Goal: Task Accomplishment & Management: Manage account settings

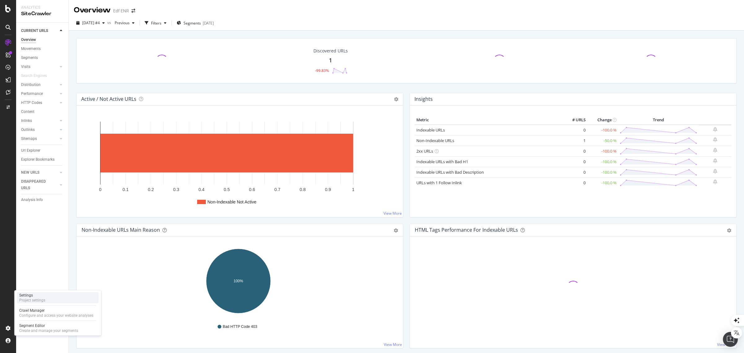
click at [37, 295] on div "Settings" at bounding box center [32, 295] width 26 height 5
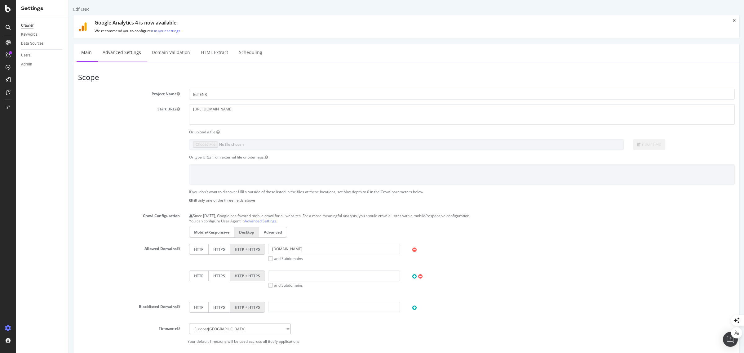
click at [114, 54] on link "Advanced Settings" at bounding box center [122, 52] width 48 height 17
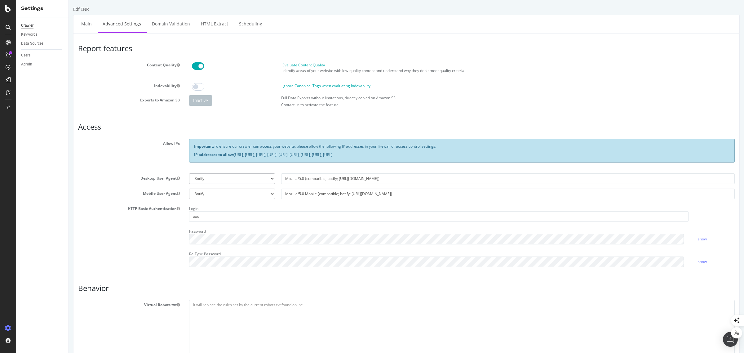
drag, startPoint x: 234, startPoint y: 154, endPoint x: 518, endPoint y: 157, distance: 283.7
click at [518, 157] on p "IP addresses to allow: 31.41.37.0/24, 44.206.2.192/26, 15.235.106.96/27, 52.6.2…" at bounding box center [462, 154] width 536 height 5
click at [33, 313] on div "Configure and access your website analyses" at bounding box center [56, 315] width 74 height 5
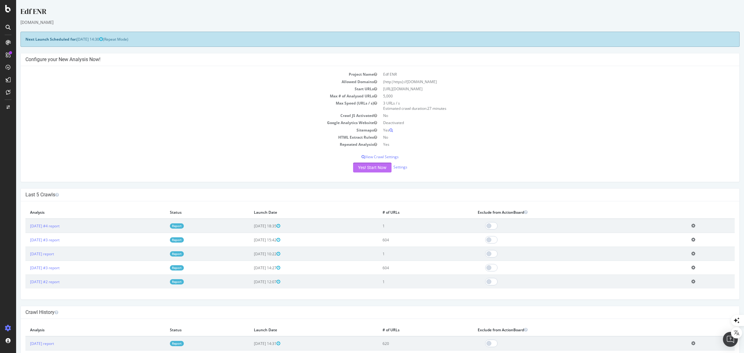
click at [373, 166] on button "Yes! Start Now" at bounding box center [372, 167] width 38 height 10
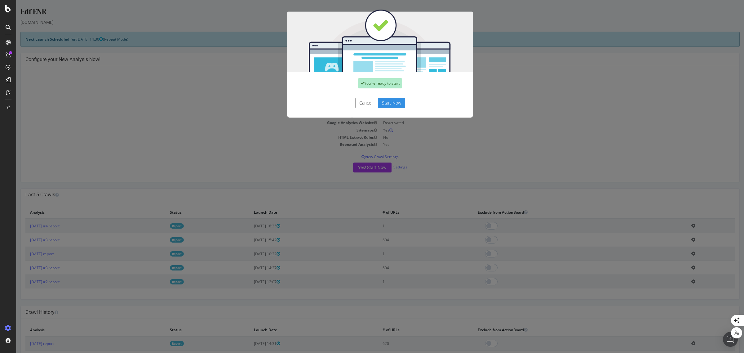
click at [392, 103] on button "Start Now" at bounding box center [391, 103] width 27 height 11
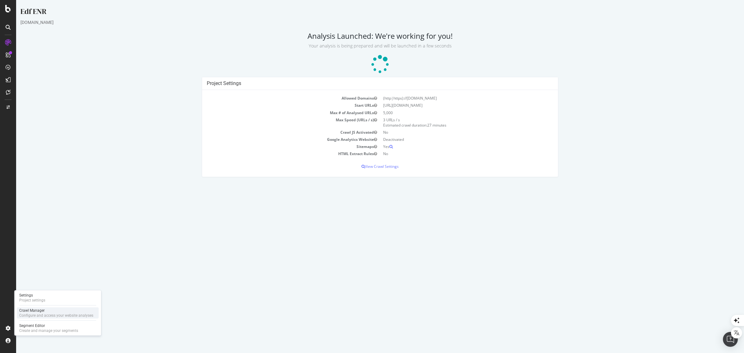
click at [33, 309] on div "Crawl Manager" at bounding box center [56, 310] width 74 height 5
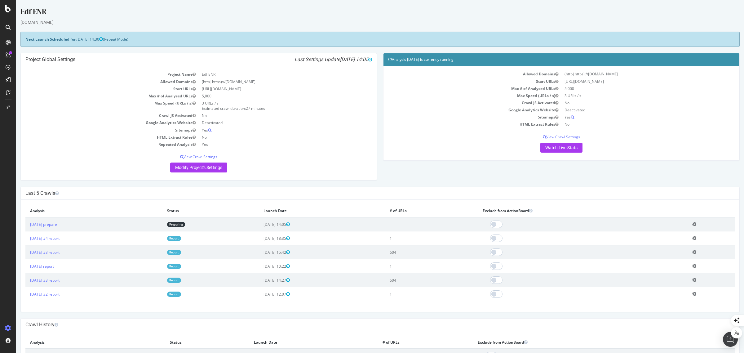
click at [692, 237] on icon at bounding box center [694, 238] width 4 height 5
click at [695, 236] on td "Add name Delete analysis" at bounding box center [711, 238] width 47 height 14
click at [60, 250] on link "[DATE] #3 report" at bounding box center [44, 252] width 29 height 5
click at [181, 239] on link "Report" at bounding box center [174, 238] width 14 height 5
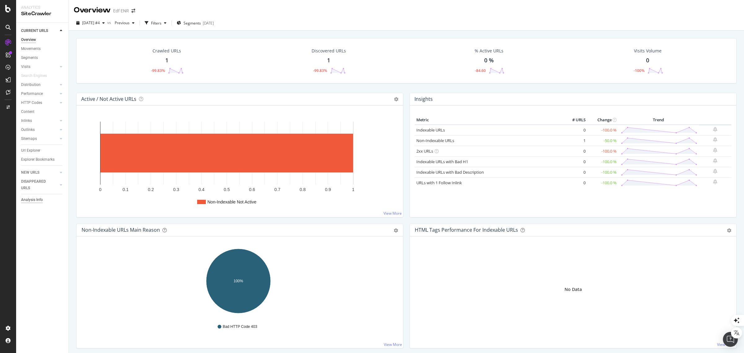
click at [33, 199] on div "Analysis Info" at bounding box center [32, 200] width 22 height 7
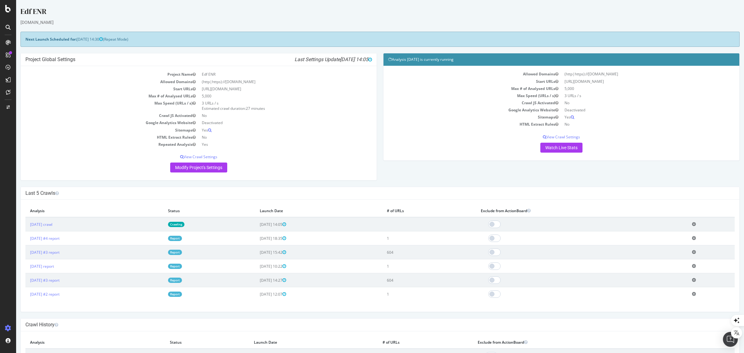
click at [184, 223] on link "Crawling" at bounding box center [176, 224] width 16 height 5
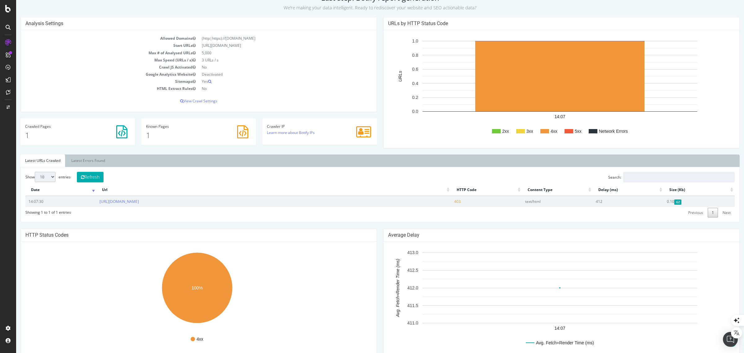
scroll to position [56, 0]
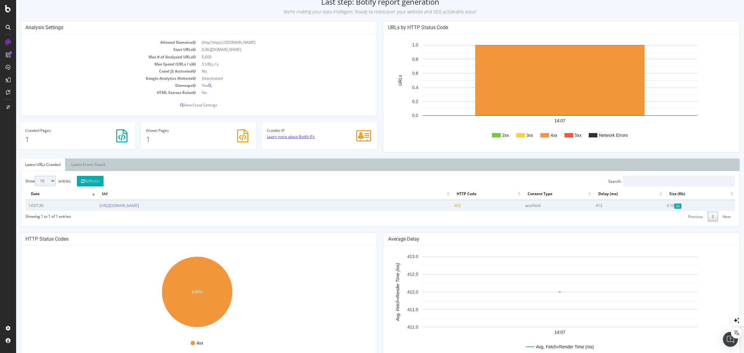
click at [298, 137] on link "Learn more about Botify IPs" at bounding box center [291, 136] width 48 height 5
click at [38, 299] on div "Project settings" at bounding box center [32, 300] width 26 height 5
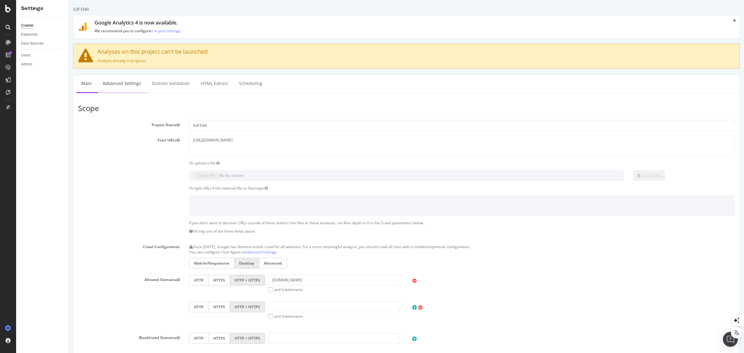
click at [126, 85] on link "Advanced Settings" at bounding box center [122, 83] width 48 height 17
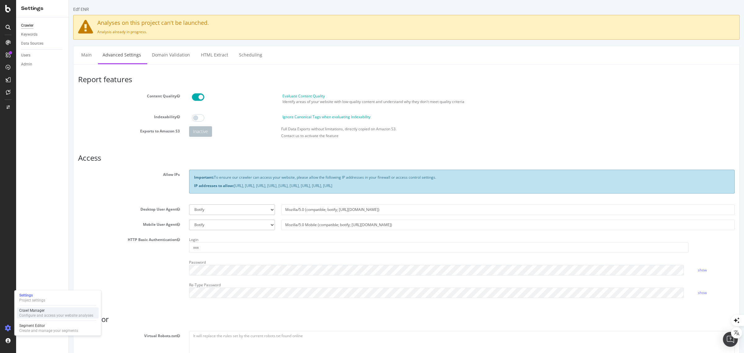
click at [39, 311] on div "Crawl Manager" at bounding box center [56, 310] width 74 height 5
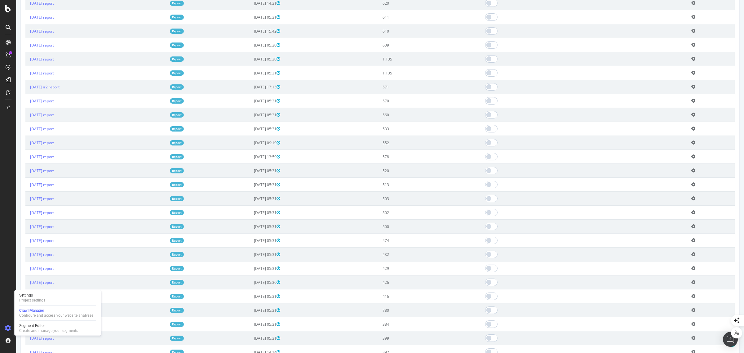
scroll to position [339, 0]
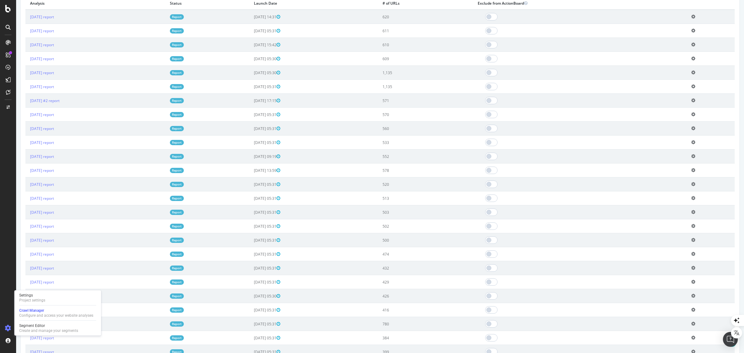
click at [547, 283] on div at bounding box center [580, 281] width 204 height 7
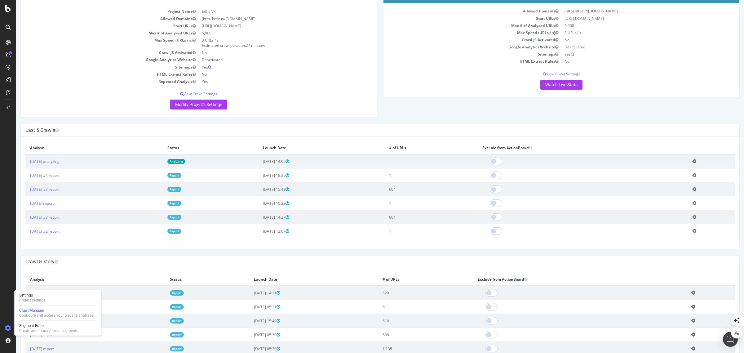
scroll to position [0, 0]
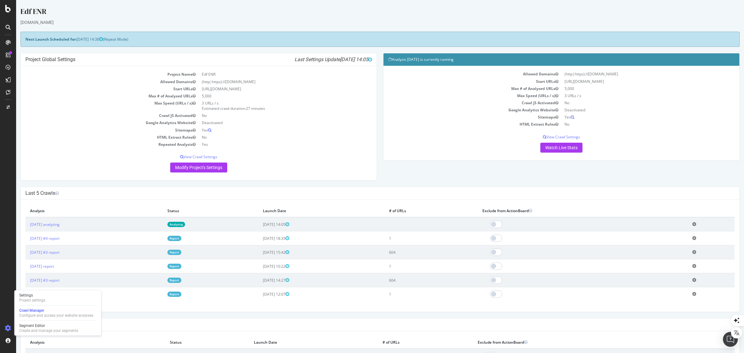
click at [694, 222] on icon at bounding box center [694, 224] width 4 height 5
click at [651, 243] on link "Delete analysis" at bounding box center [672, 241] width 50 height 8
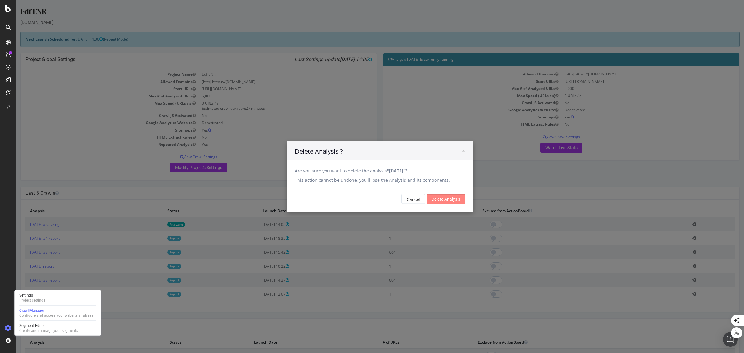
click at [439, 200] on input "Delete Analysis" at bounding box center [446, 199] width 39 height 10
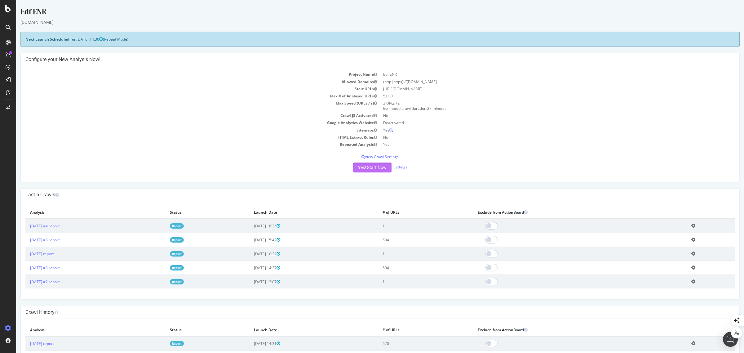
click at [374, 168] on button "Yes! Start Now" at bounding box center [372, 167] width 38 height 10
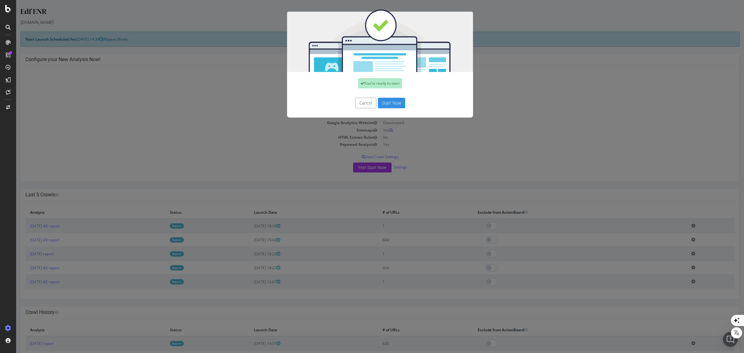
click at [388, 100] on button "Start Now" at bounding box center [391, 103] width 27 height 11
click at [363, 103] on button "Cancel" at bounding box center [365, 103] width 21 height 11
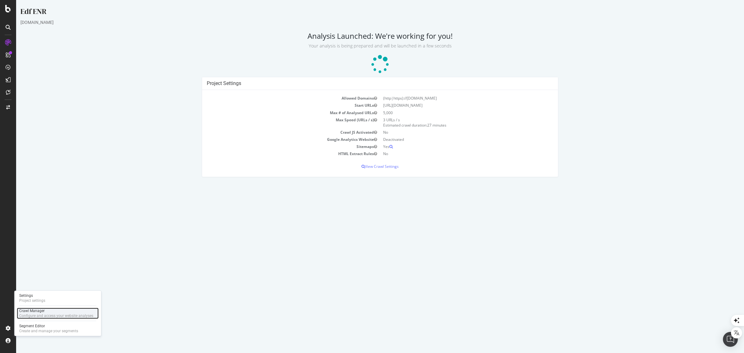
click at [34, 312] on div "Crawl Manager" at bounding box center [56, 310] width 74 height 5
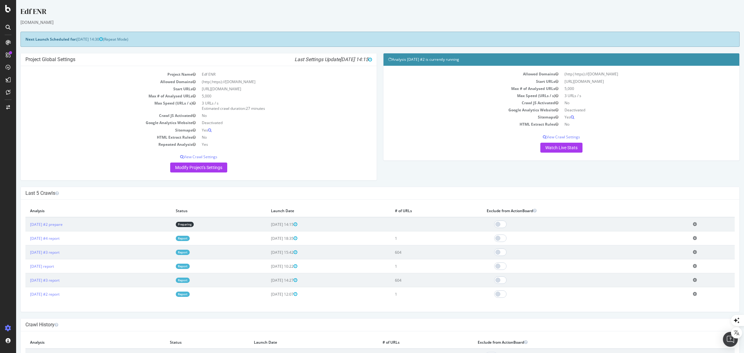
click at [694, 225] on icon at bounding box center [695, 224] width 4 height 5
click at [668, 243] on link "Delete analysis" at bounding box center [672, 241] width 50 height 8
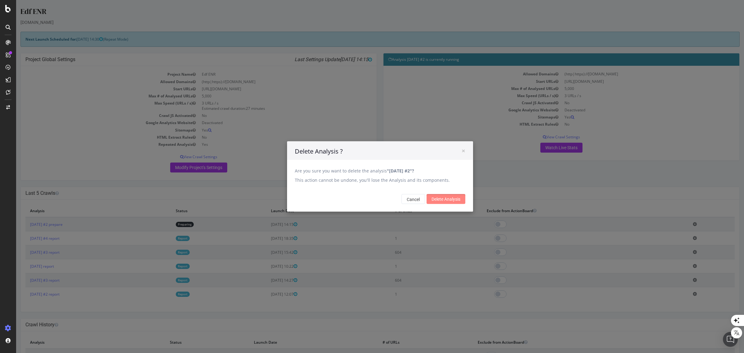
drag, startPoint x: 447, startPoint y: 198, endPoint x: 452, endPoint y: 200, distance: 4.9
click at [448, 198] on input "Delete Analysis" at bounding box center [446, 199] width 39 height 10
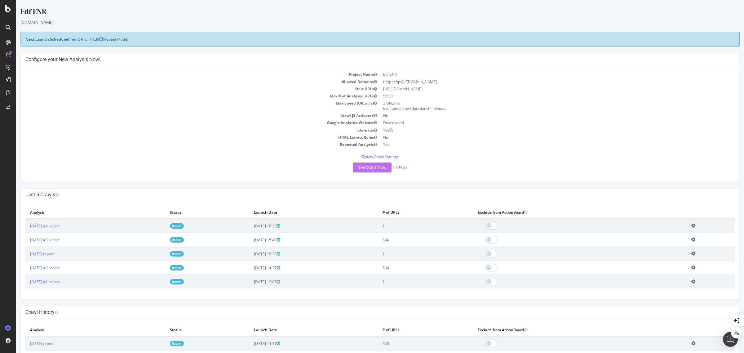
click at [373, 168] on button "Yes! Start Now" at bounding box center [372, 167] width 38 height 10
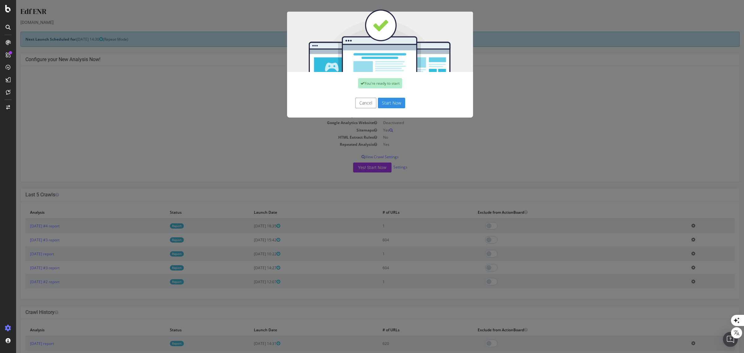
click at [391, 103] on button "Start Now" at bounding box center [391, 103] width 27 height 11
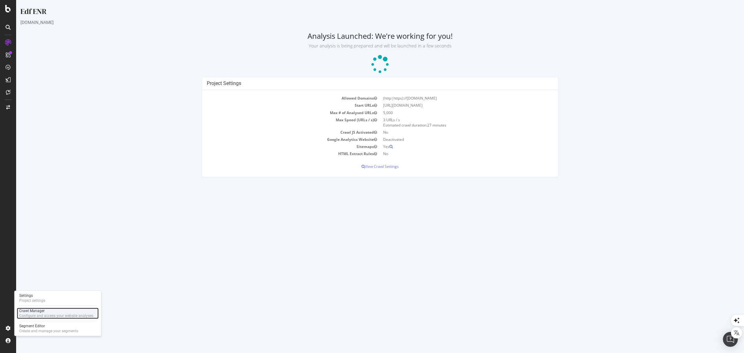
click at [46, 312] on div "Crawl Manager" at bounding box center [56, 310] width 74 height 5
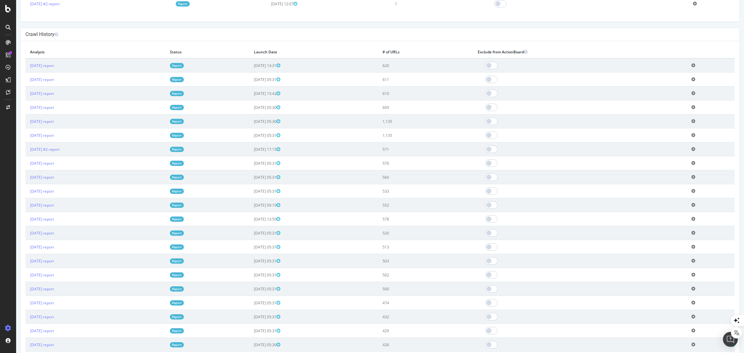
scroll to position [378, 0]
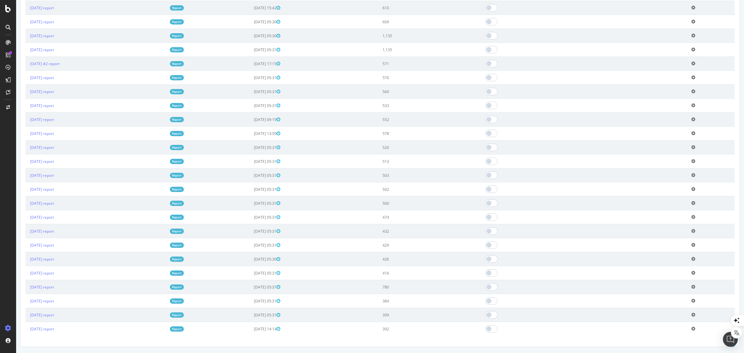
click at [694, 216] on icon at bounding box center [693, 217] width 4 height 5
click at [54, 218] on link "[DATE] report" at bounding box center [42, 217] width 24 height 5
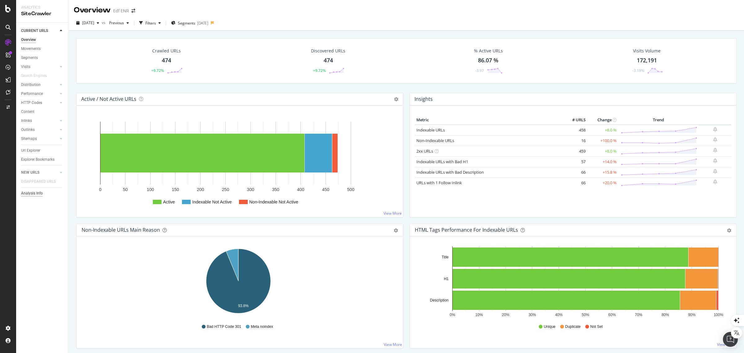
click at [39, 193] on div "Analysis Info" at bounding box center [32, 193] width 22 height 7
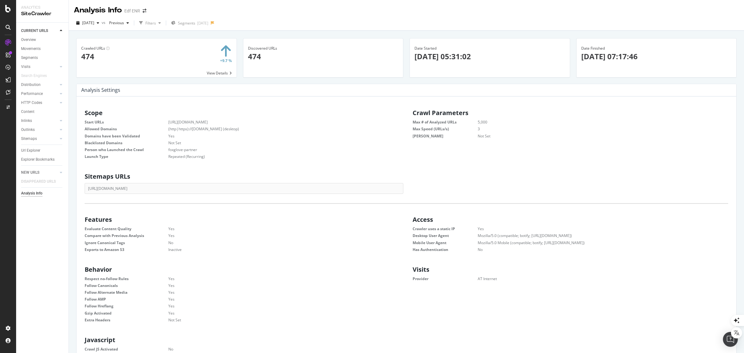
scroll to position [93, 309]
click at [95, 25] on div "[DATE]" at bounding box center [88, 22] width 28 height 9
click at [104, 78] on div "[DATE]" at bounding box center [100, 80] width 35 height 6
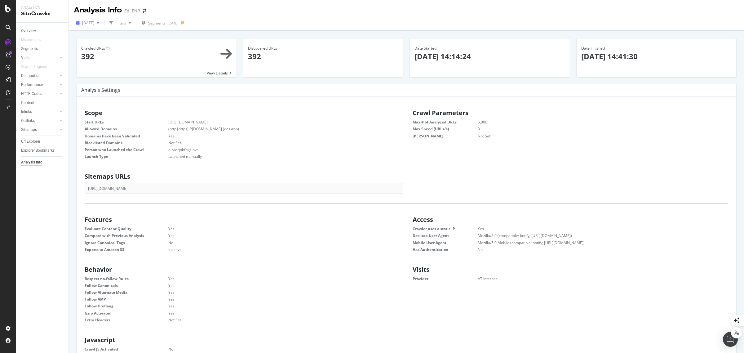
click at [88, 23] on span "[DATE]" at bounding box center [88, 22] width 12 height 5
click at [103, 49] on div "[DATE]" at bounding box center [93, 50] width 20 height 6
click at [93, 22] on span "[DATE]" at bounding box center [88, 22] width 12 height 5
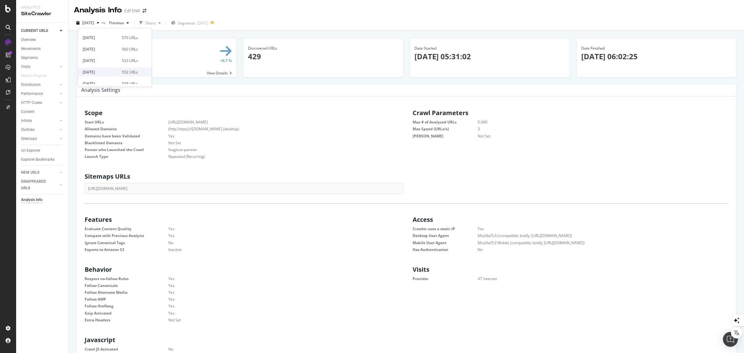
scroll to position [194, 0]
click at [126, 42] on div "578 URLs" at bounding box center [130, 45] width 16 height 6
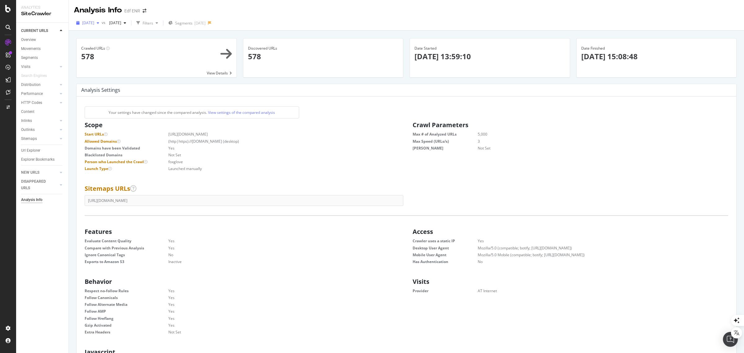
click at [94, 22] on span "[DATE]" at bounding box center [88, 22] width 12 height 5
click at [106, 44] on div "[DATE] #4" at bounding box center [102, 45] width 38 height 6
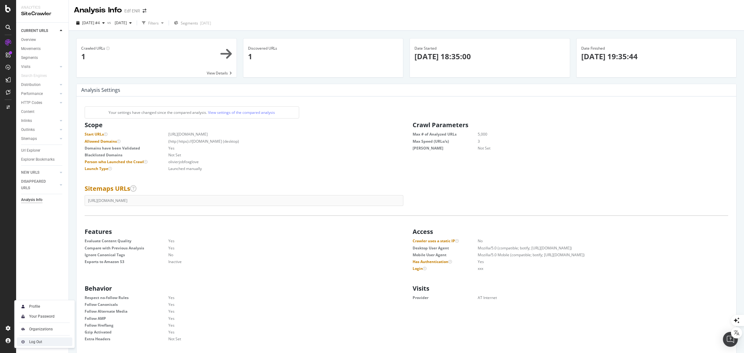
click at [33, 343] on div "Log Out" at bounding box center [35, 341] width 13 height 5
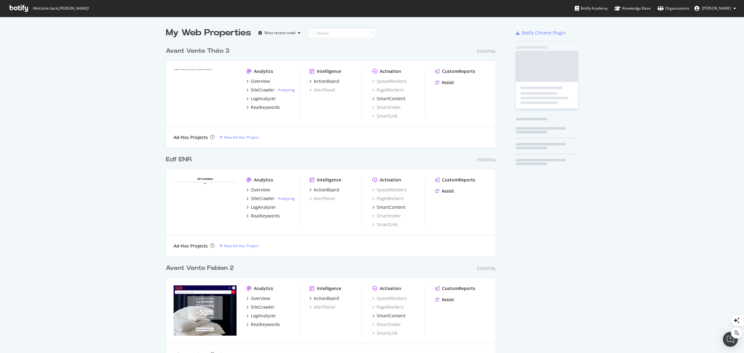
scroll to position [2332, 329]
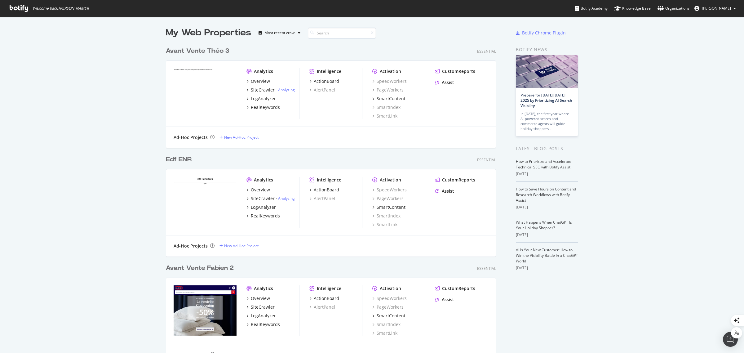
click at [325, 34] on input at bounding box center [342, 33] width 68 height 11
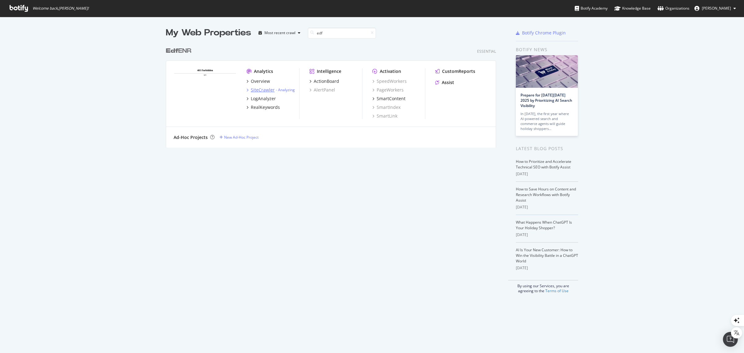
type input "edf"
click at [263, 88] on div "SiteCrawler" at bounding box center [263, 90] width 24 height 6
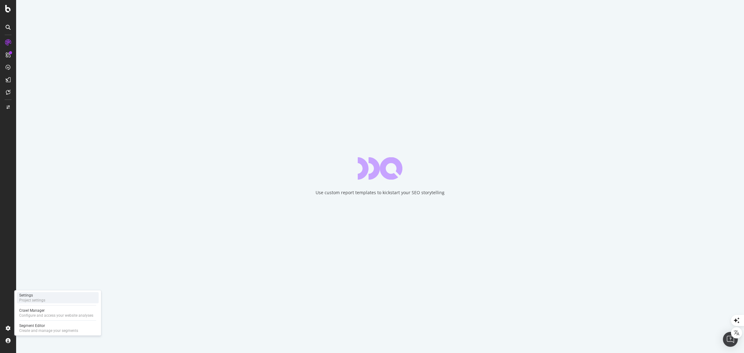
click at [31, 296] on div "Settings" at bounding box center [32, 295] width 26 height 5
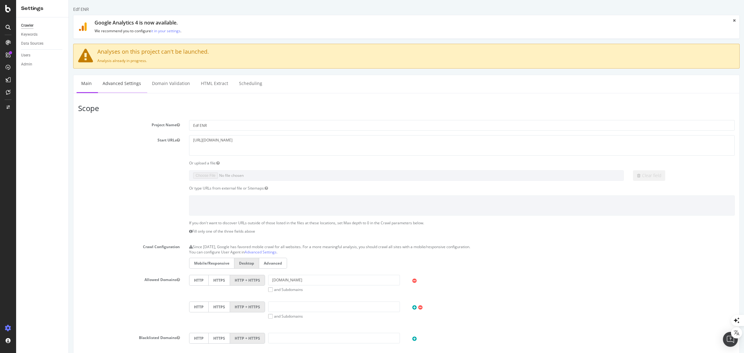
click at [121, 84] on link "Advanced Settings" at bounding box center [122, 83] width 48 height 17
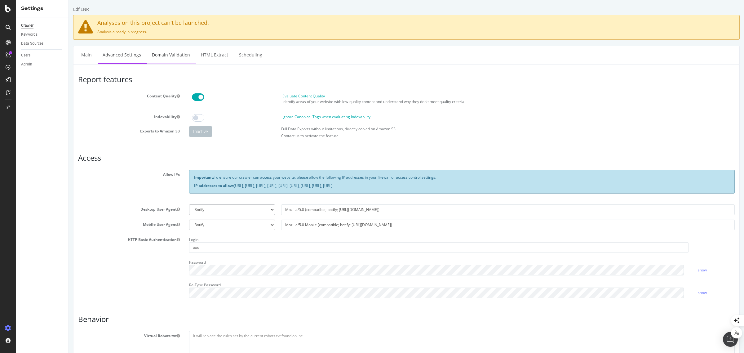
click at [174, 55] on link "Domain Validation" at bounding box center [170, 54] width 47 height 17
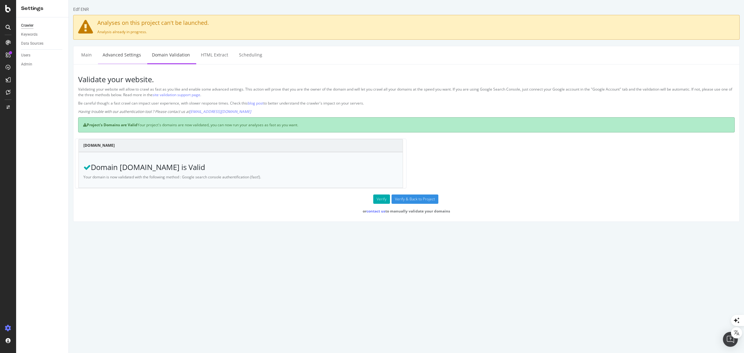
click at [127, 55] on link "Advanced Settings" at bounding box center [122, 54] width 48 height 17
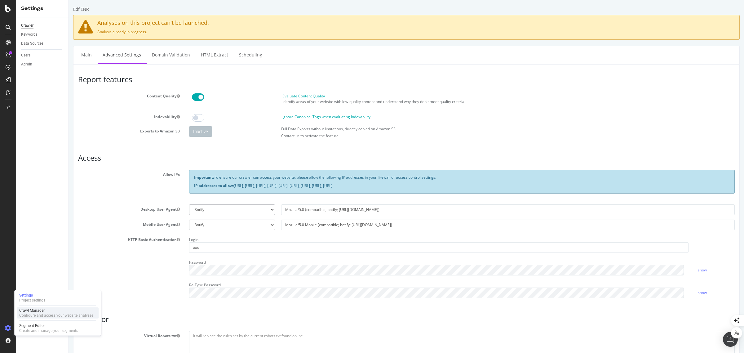
click at [26, 310] on div "Crawl Manager" at bounding box center [56, 310] width 74 height 5
